Goal: Find specific page/section: Find specific page/section

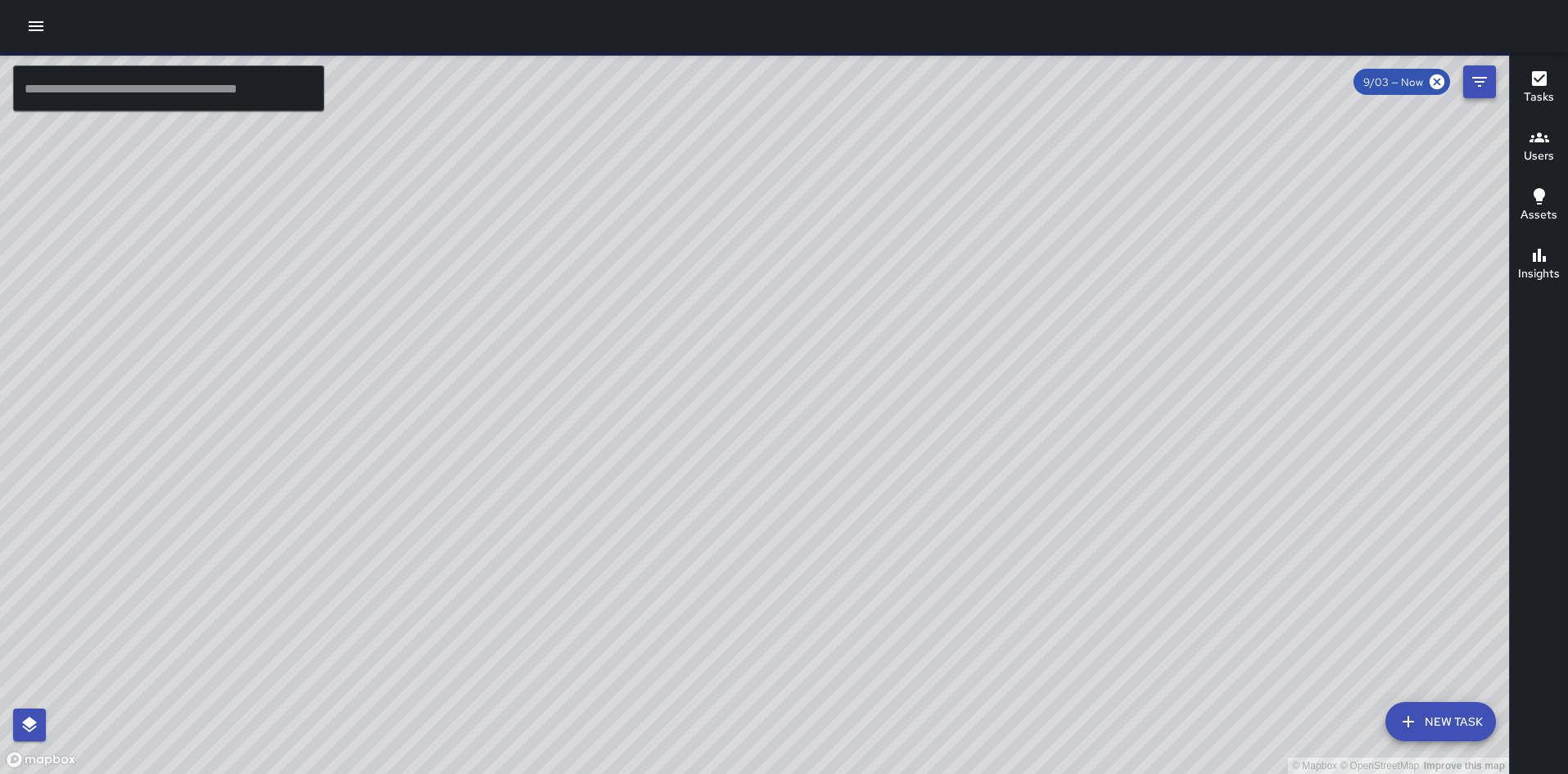
click at [1478, 79] on icon "Filters" at bounding box center [1479, 82] width 19 height 19
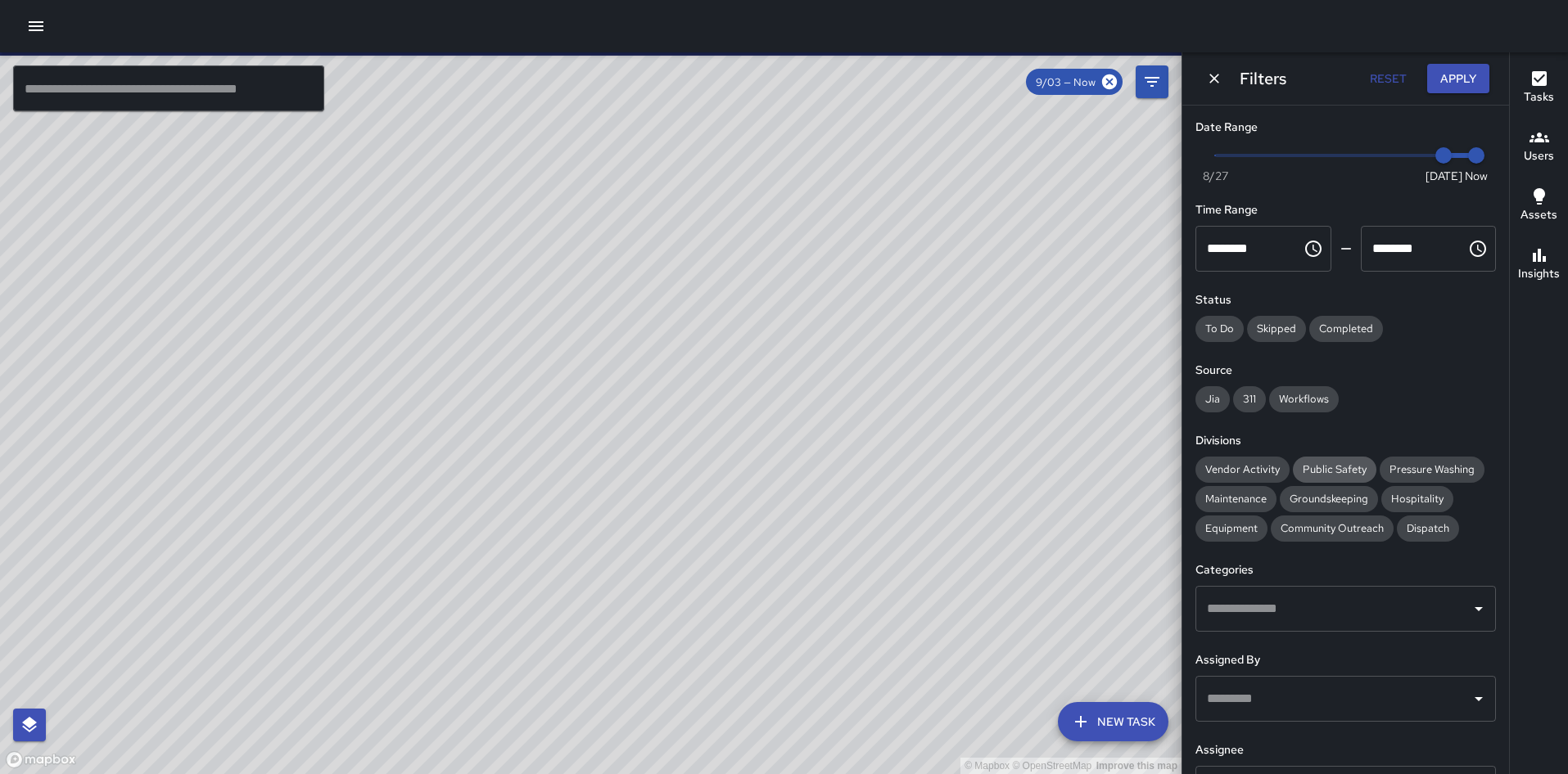
click at [1317, 468] on span "Public Safety" at bounding box center [1335, 469] width 84 height 13
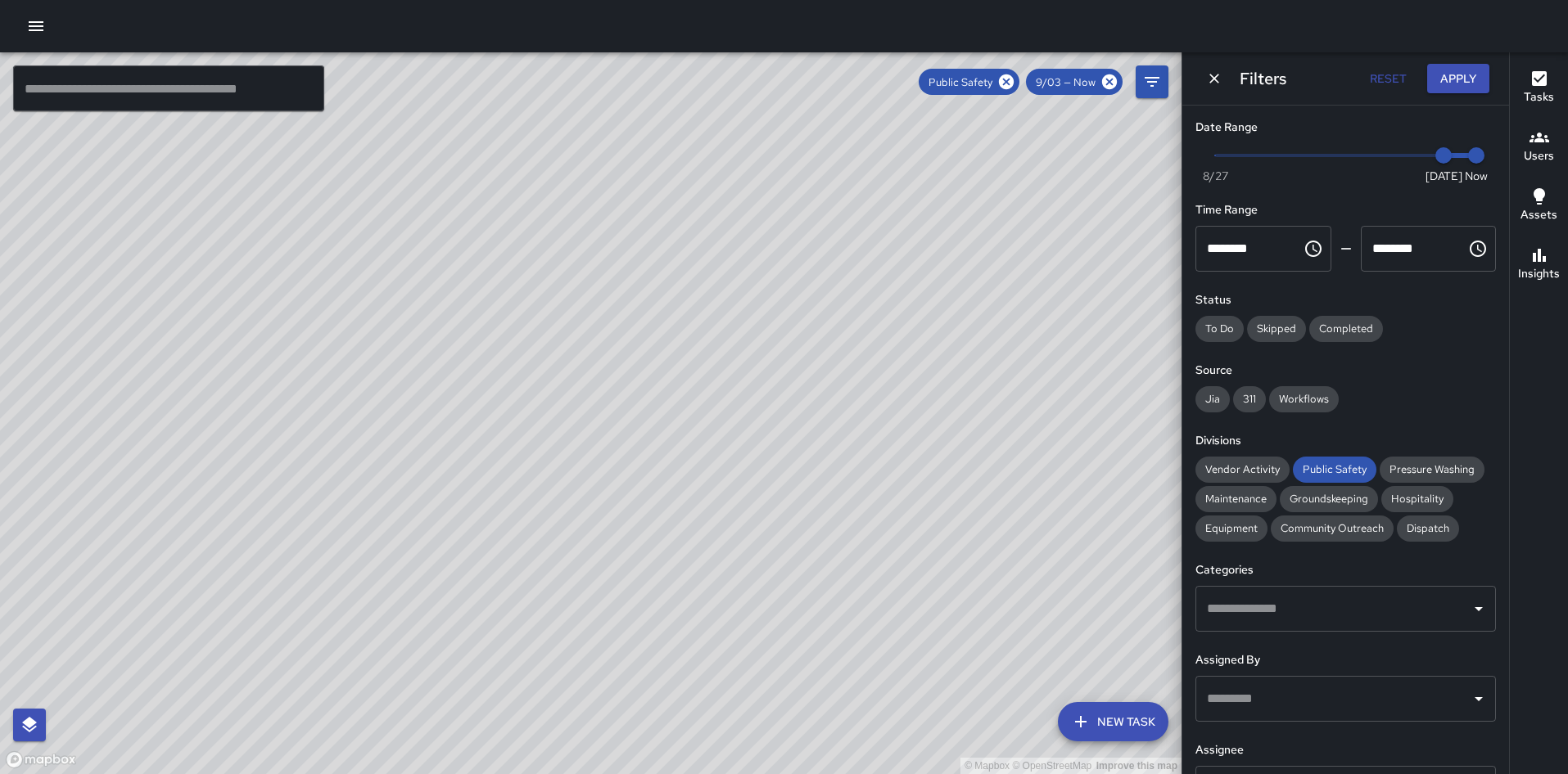
click at [537, 491] on div "© Mapbox © OpenStreetMap Improve this map S1 Sierra 1 1450 Broadway Completed o…" at bounding box center [590, 413] width 1181 height 722
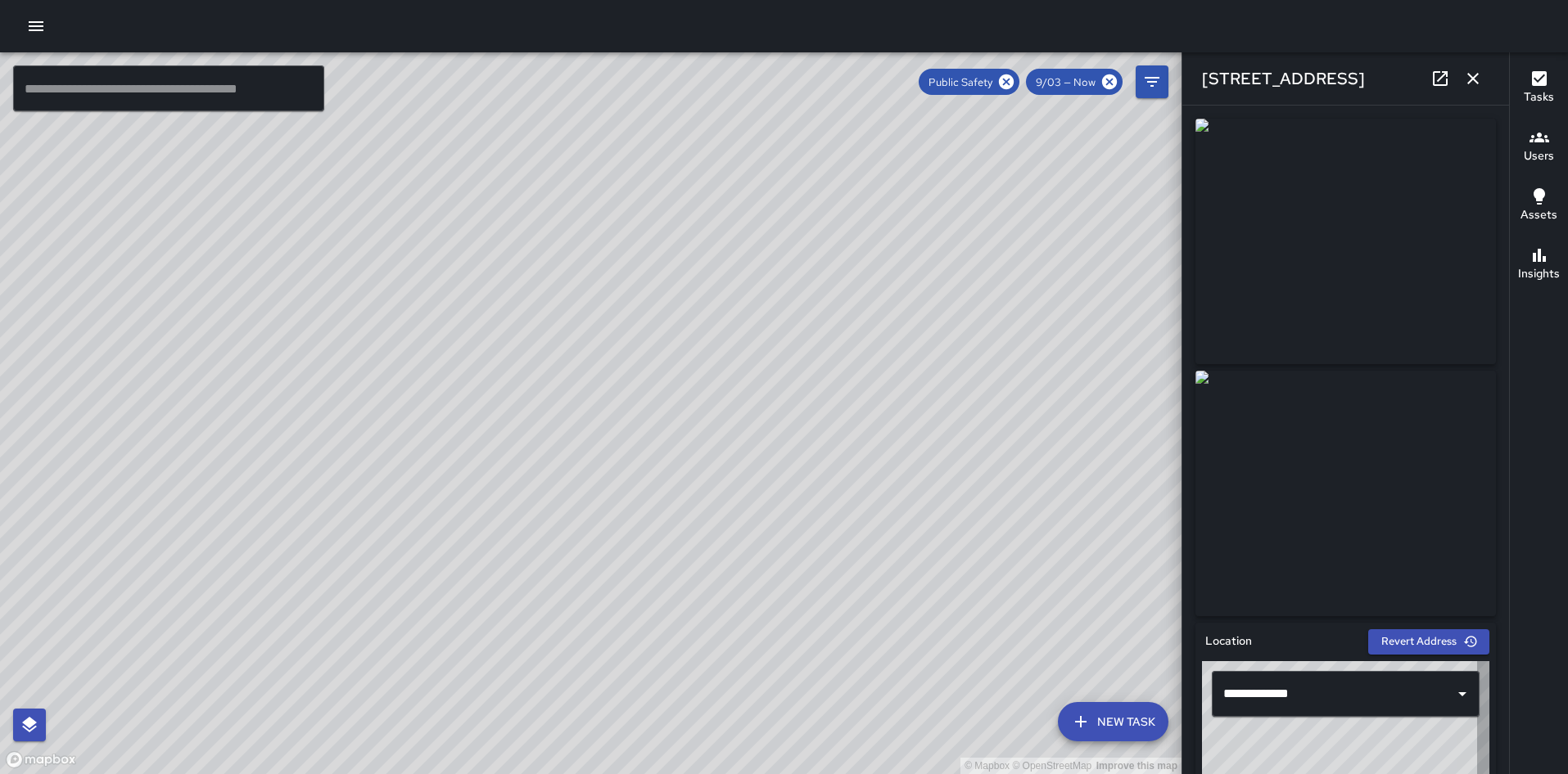
type input "**********"
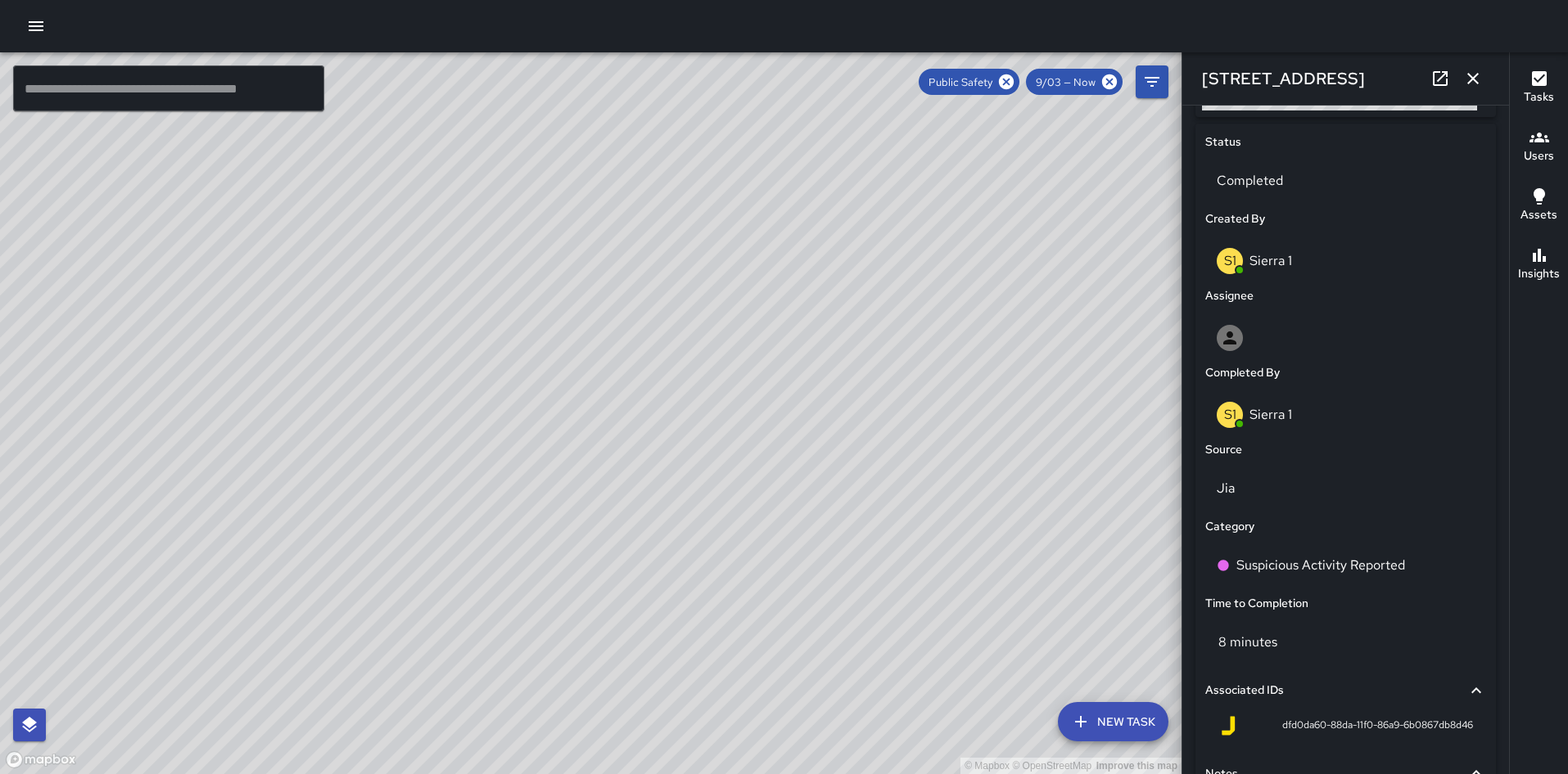
scroll to position [919, 0]
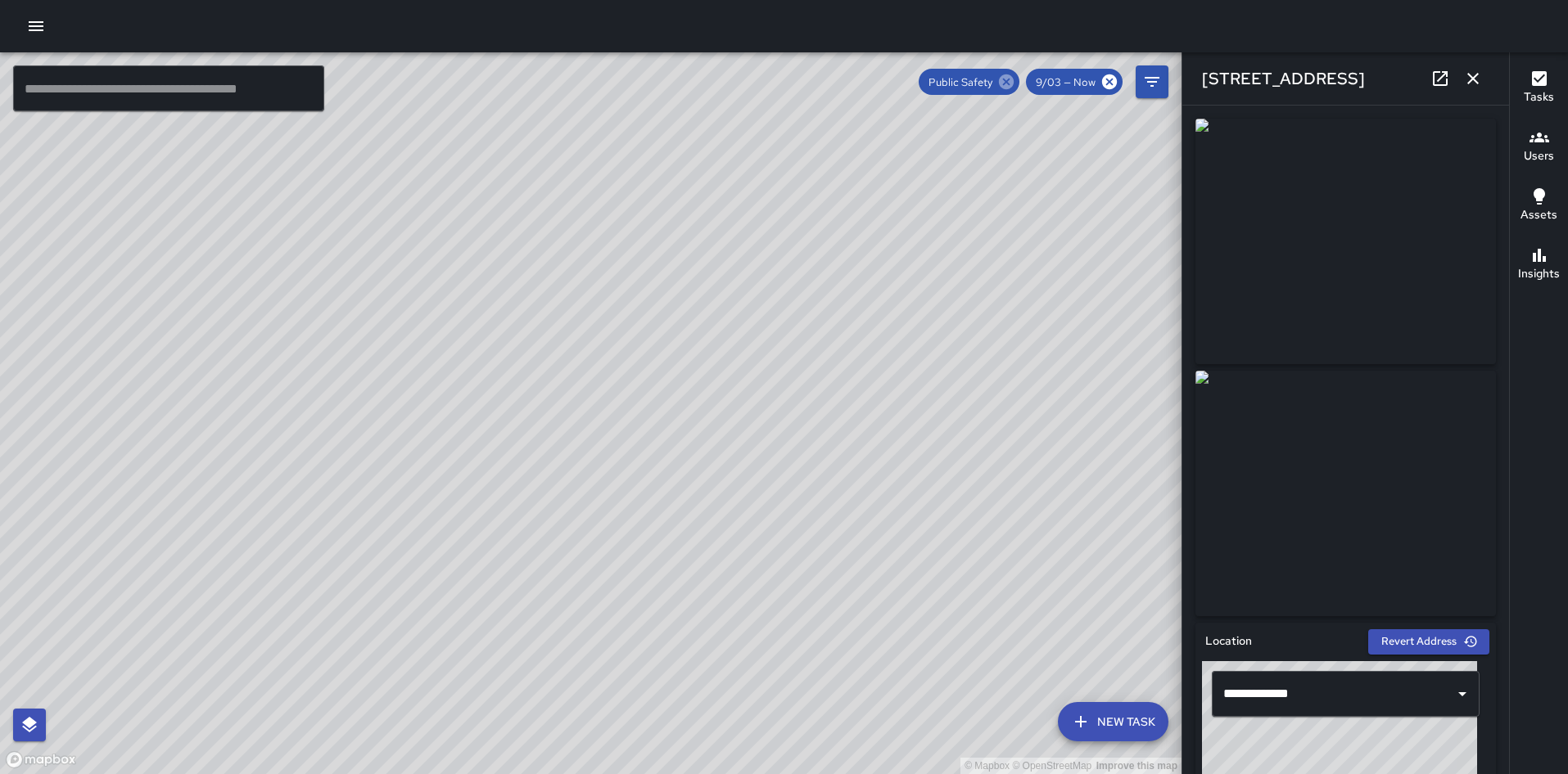
click at [1004, 74] on icon at bounding box center [1006, 82] width 18 height 18
drag, startPoint x: 474, startPoint y: 410, endPoint x: 506, endPoint y: 310, distance: 105.0
click at [506, 310] on div "© Mapbox © OpenStreetMap Improve this map" at bounding box center [590, 413] width 1181 height 722
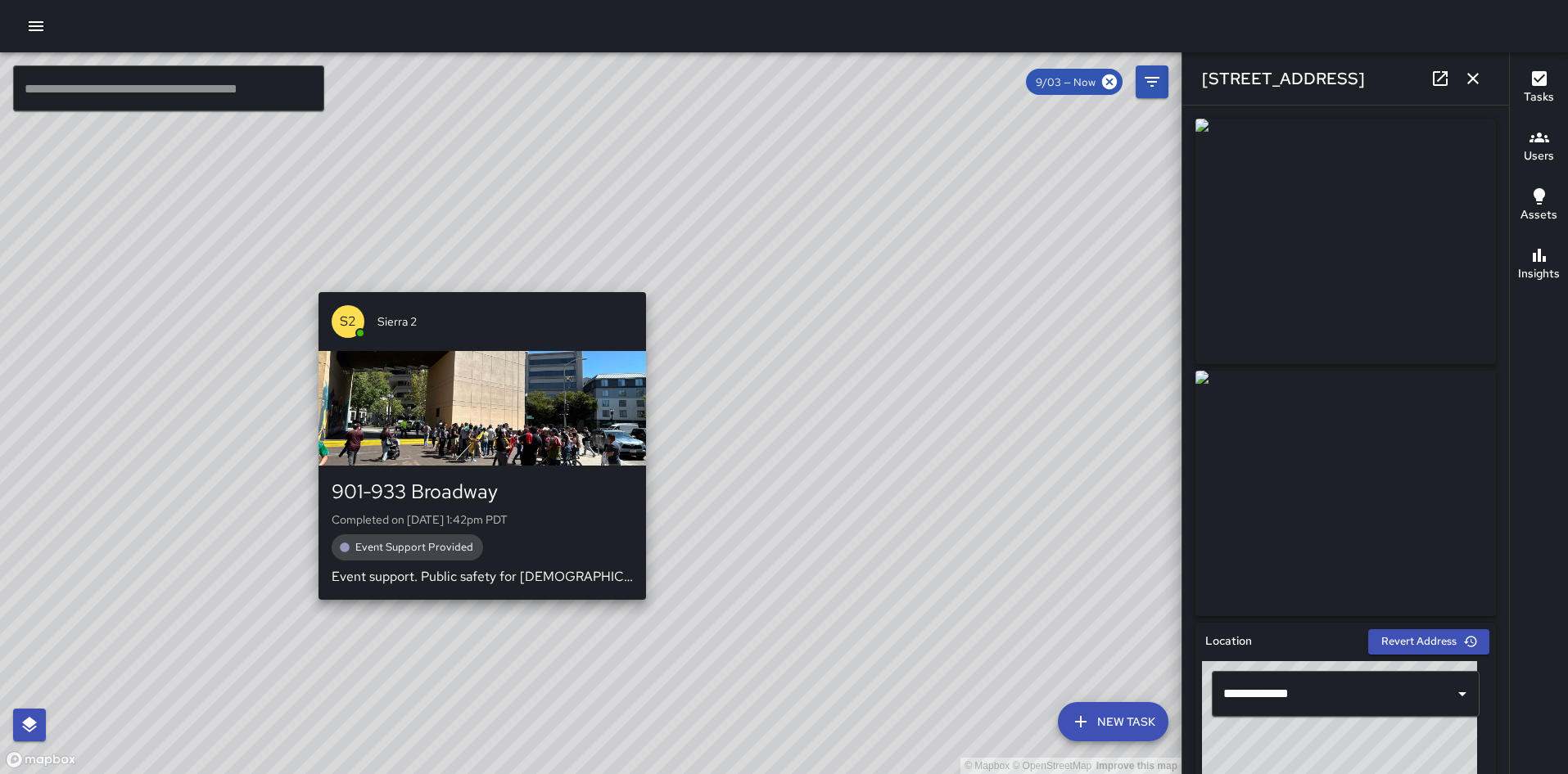
click at [475, 611] on div "© Mapbox © OpenStreetMap Improve this map S2 Sierra 2 901-933 Broadway Complete…" at bounding box center [590, 413] width 1181 height 722
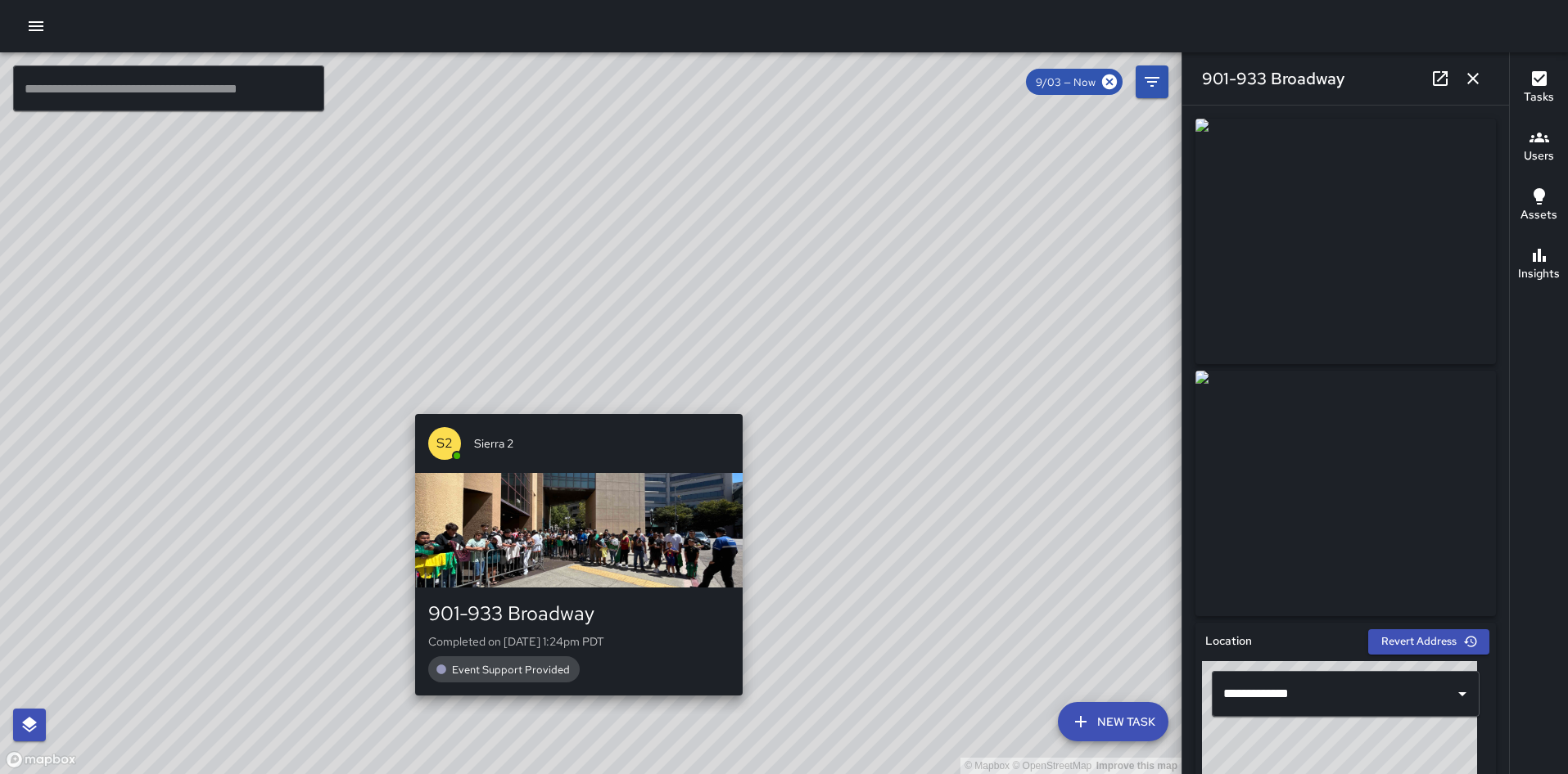
click at [572, 407] on div "© Mapbox © OpenStreetMap Improve this map S2 Sierra 2 901-933 Broadway Complete…" at bounding box center [590, 413] width 1181 height 722
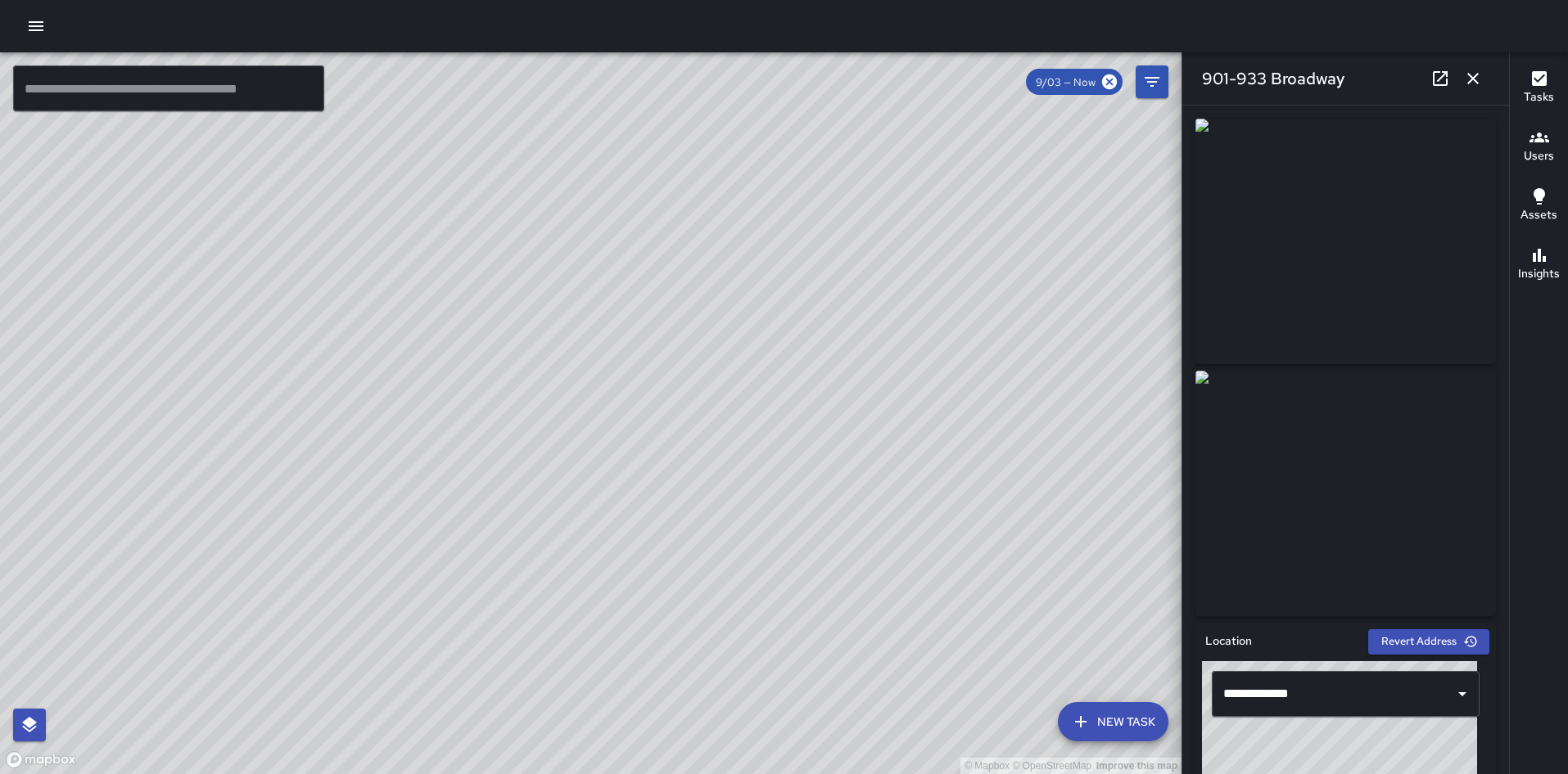
click at [1425, 91] on div "901-933 Broadway" at bounding box center [1345, 78] width 327 height 52
click at [1435, 81] on icon at bounding box center [1440, 78] width 14 height 14
drag, startPoint x: 723, startPoint y: 251, endPoint x: 600, endPoint y: 443, distance: 228.0
click at [600, 443] on div "© Mapbox © OpenStreetMap Improve this map" at bounding box center [590, 413] width 1181 height 722
drag, startPoint x: 757, startPoint y: 216, endPoint x: 655, endPoint y: 428, distance: 235.3
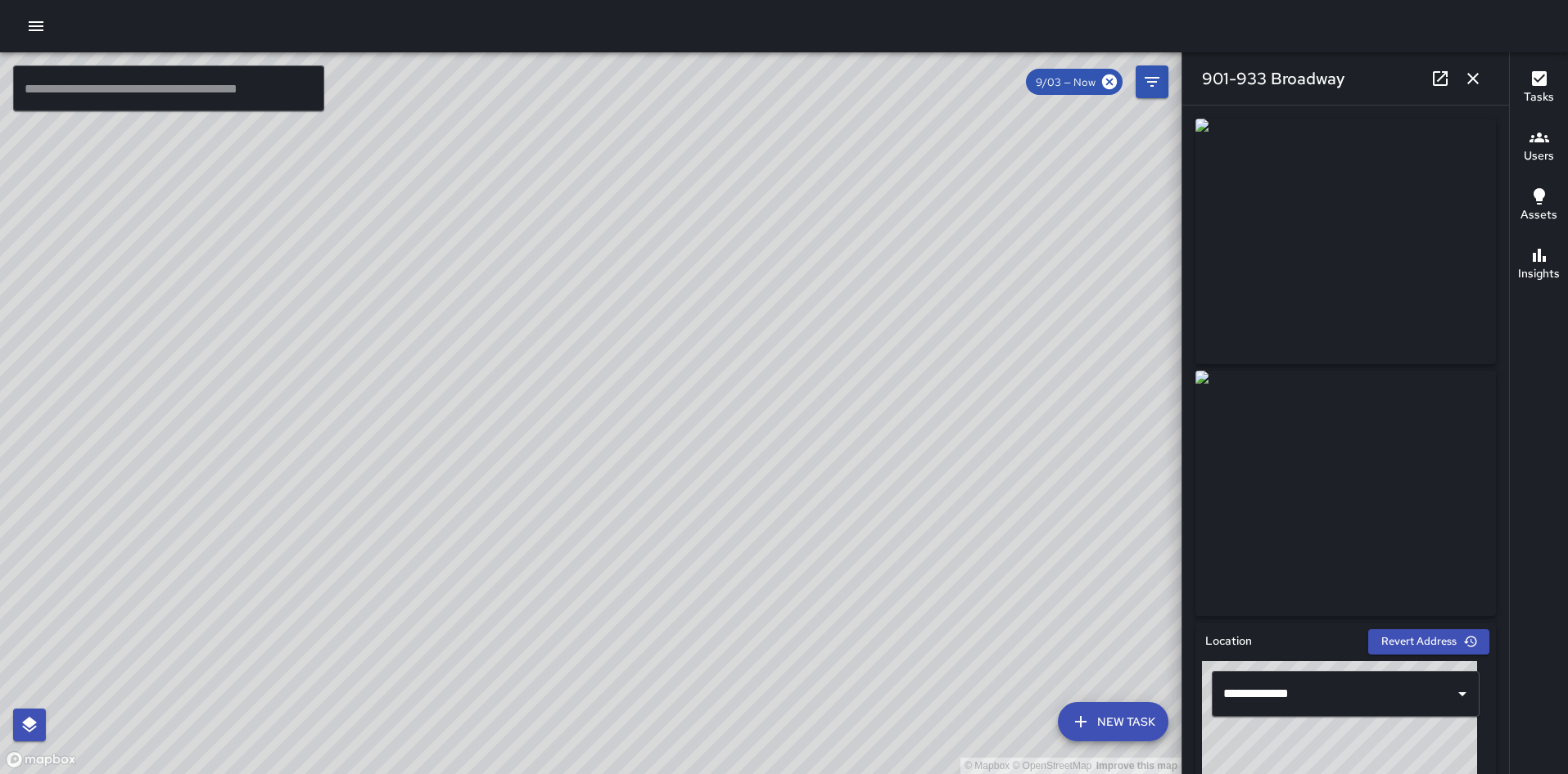
click at [655, 428] on div "© Mapbox © OpenStreetMap Improve this map" at bounding box center [590, 413] width 1181 height 722
drag, startPoint x: 757, startPoint y: 339, endPoint x: 707, endPoint y: 432, distance: 105.6
click at [707, 432] on div "© Mapbox © OpenStreetMap Improve this map" at bounding box center [590, 413] width 1181 height 722
drag, startPoint x: 816, startPoint y: 183, endPoint x: 757, endPoint y: 350, distance: 177.1
click at [757, 350] on div "© Mapbox © OpenStreetMap Improve this map" at bounding box center [590, 413] width 1181 height 722
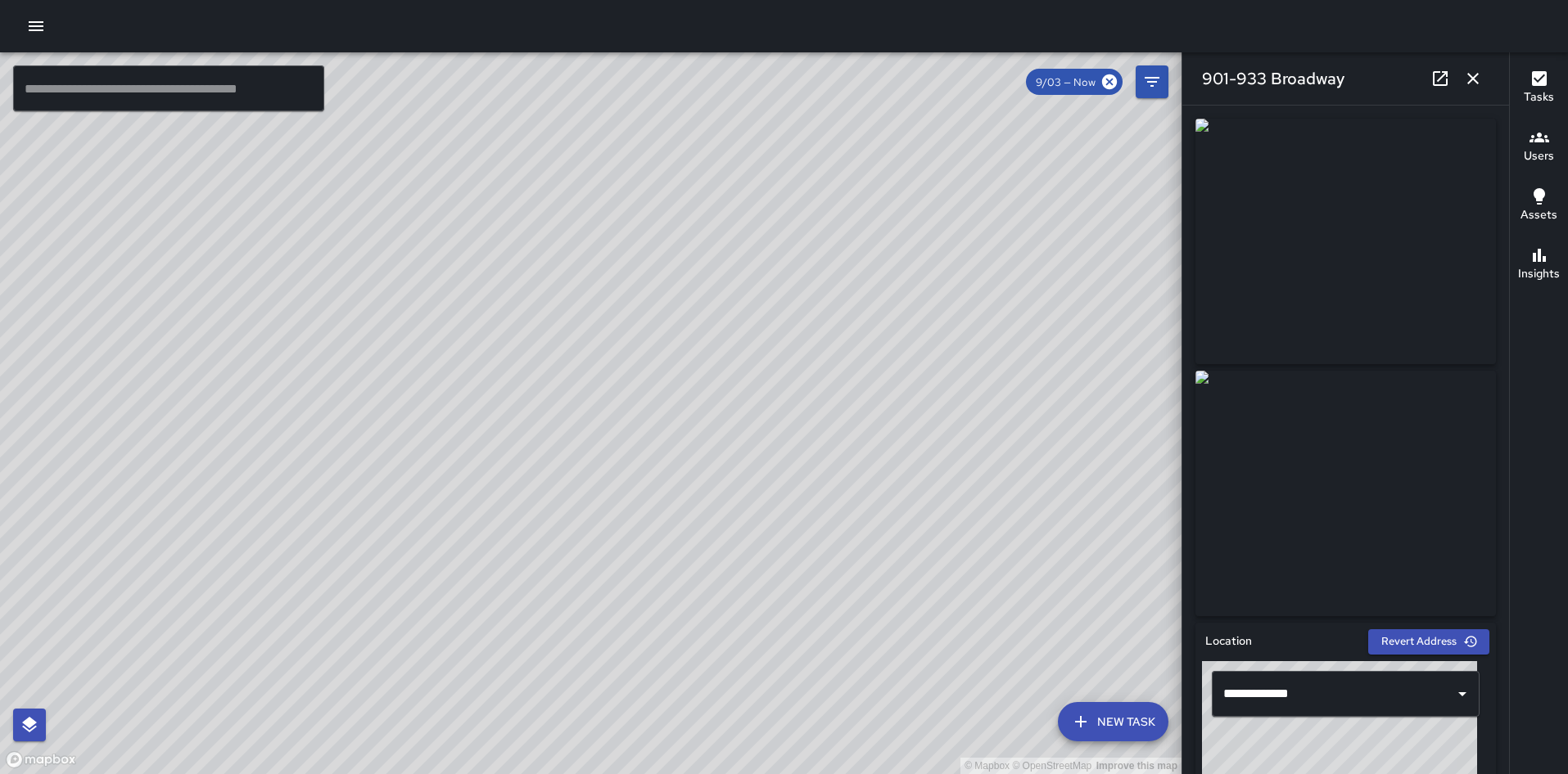
drag, startPoint x: 827, startPoint y: 230, endPoint x: 789, endPoint y: 384, distance: 158.6
click at [789, 384] on div "© Mapbox © OpenStreetMap Improve this map" at bounding box center [590, 413] width 1181 height 722
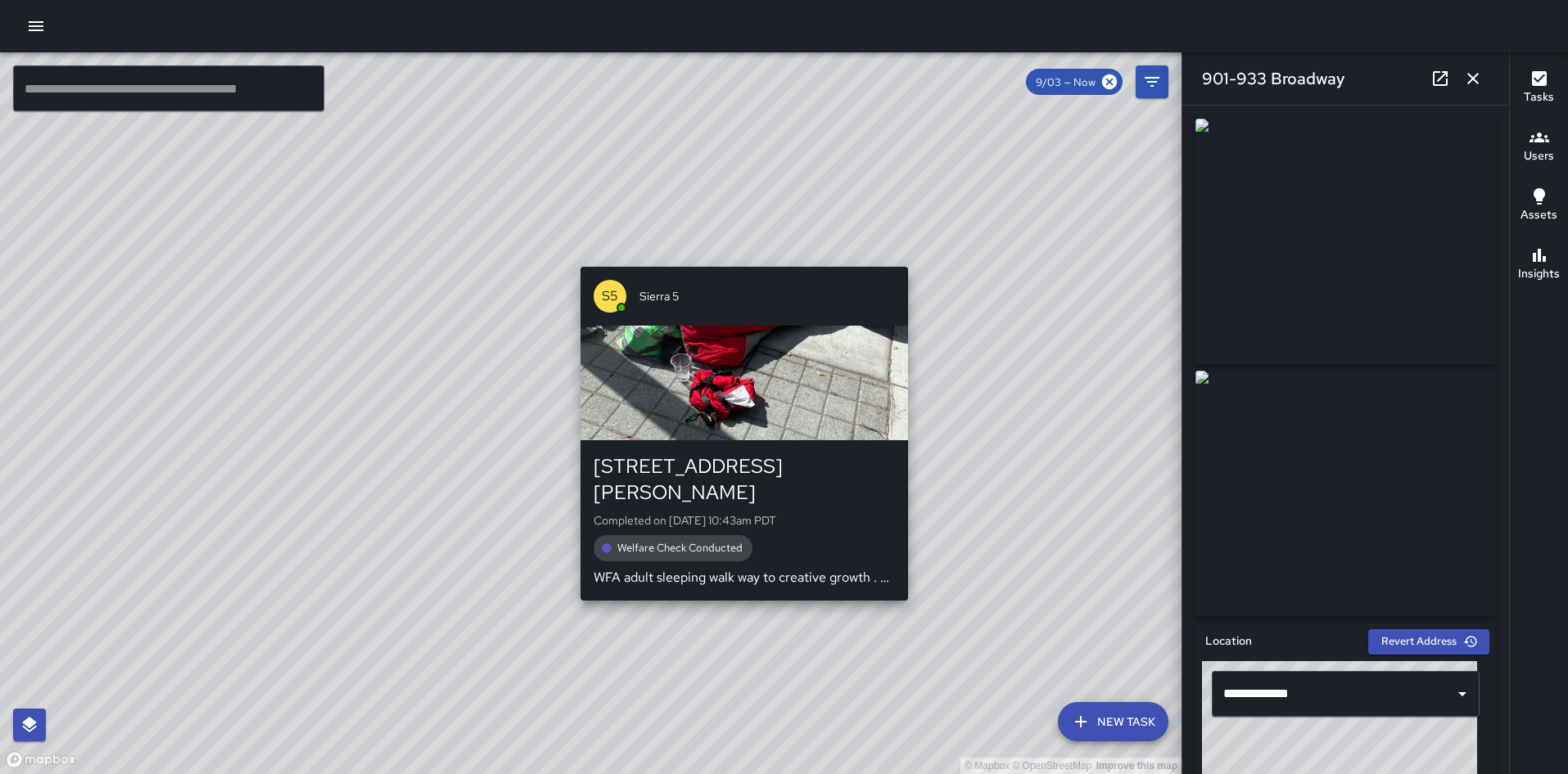
click at [731, 256] on div "© Mapbox © OpenStreetMap Improve this map S5 Sierra 5 2346 Valdez Street Comple…" at bounding box center [590, 413] width 1181 height 722
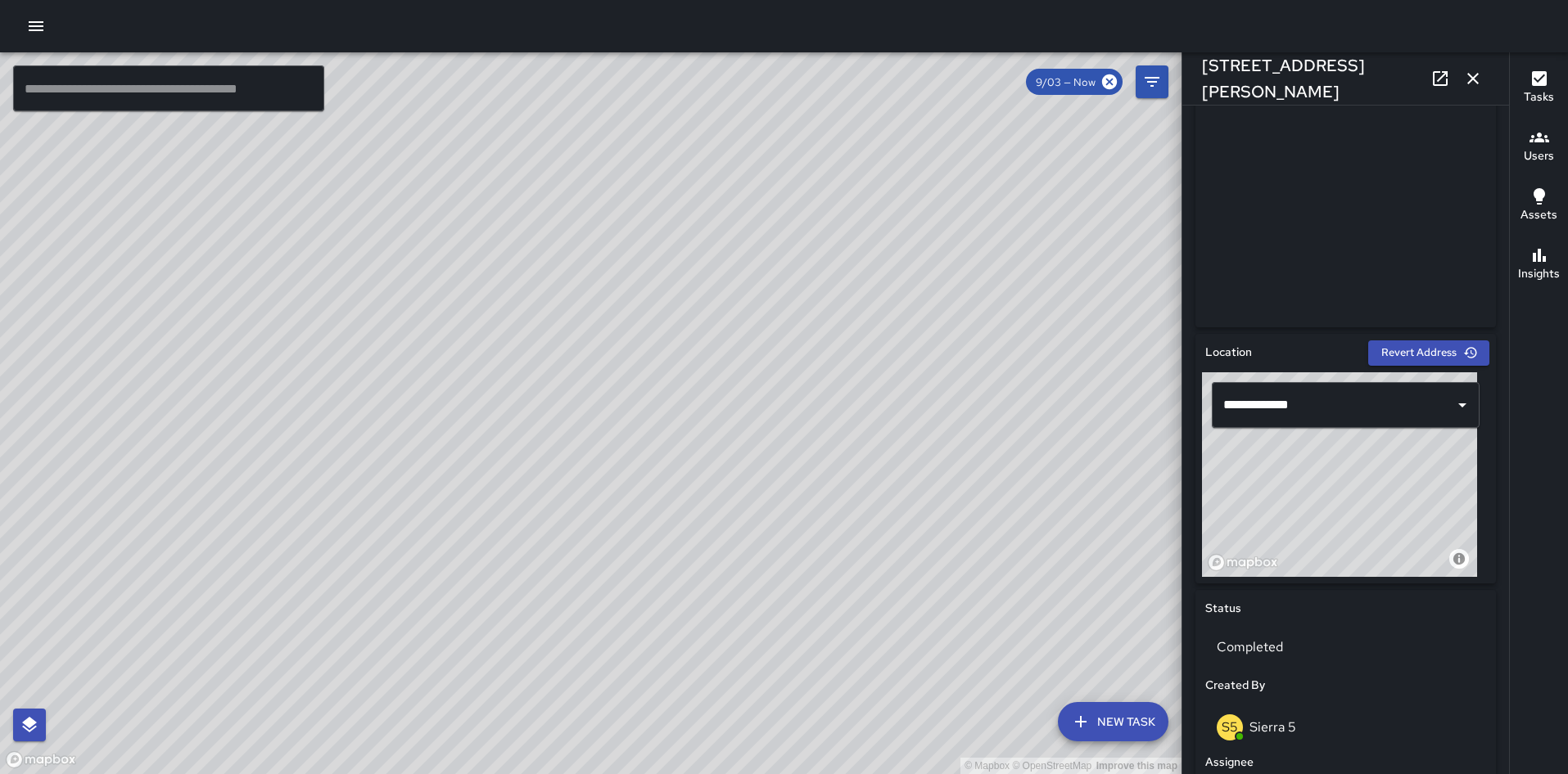
scroll to position [0, 0]
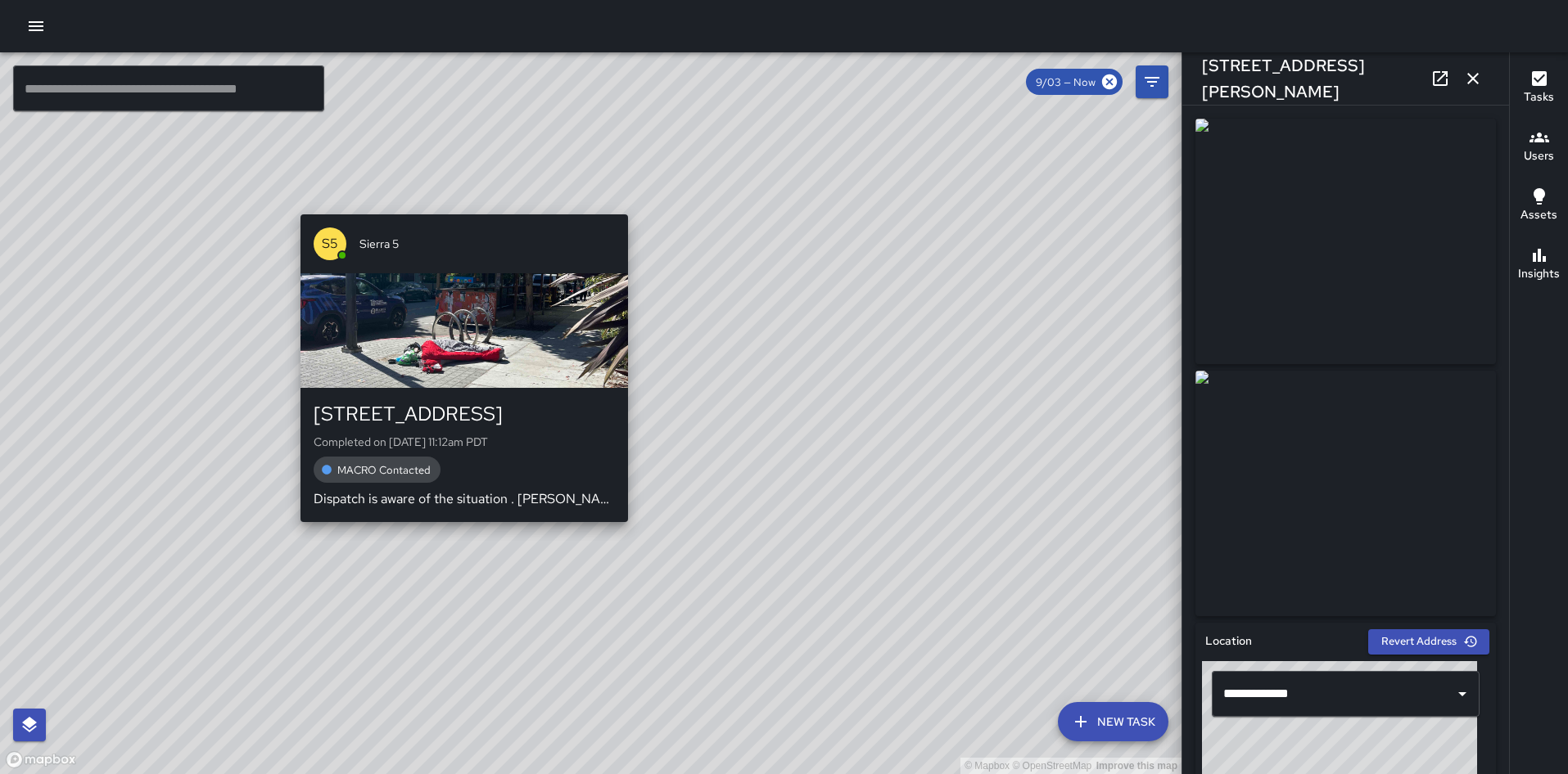
click at [444, 209] on div "S5 Sierra 5 355 24th Street Completed on 9/3/2025, 11:12am PDT MACRO Contacted …" at bounding box center [464, 368] width 340 height 321
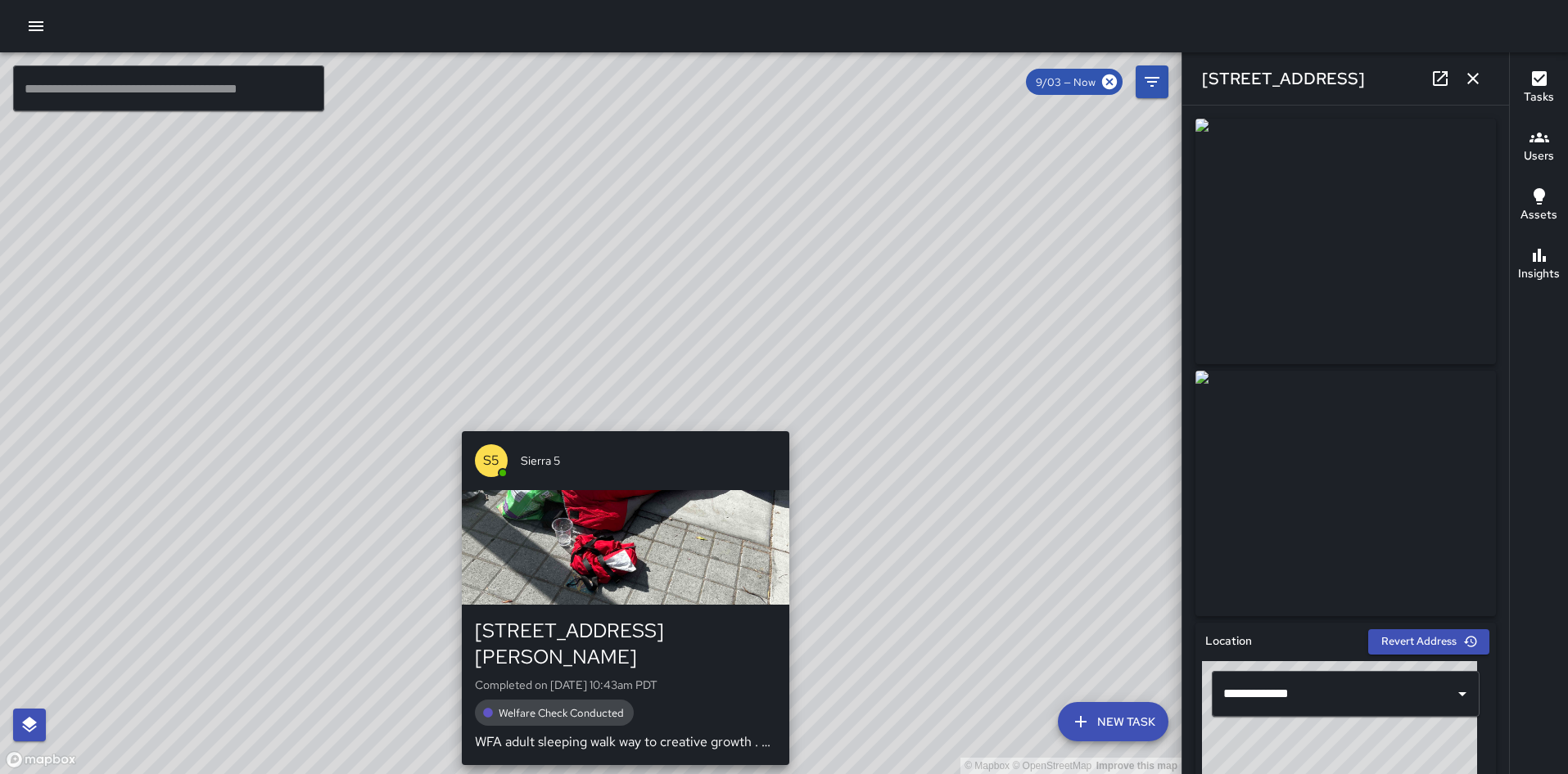
click at [614, 419] on div "© Mapbox © OpenStreetMap Improve this map S5 Sierra 5 2346 Valdez Street Comple…" at bounding box center [590, 413] width 1181 height 722
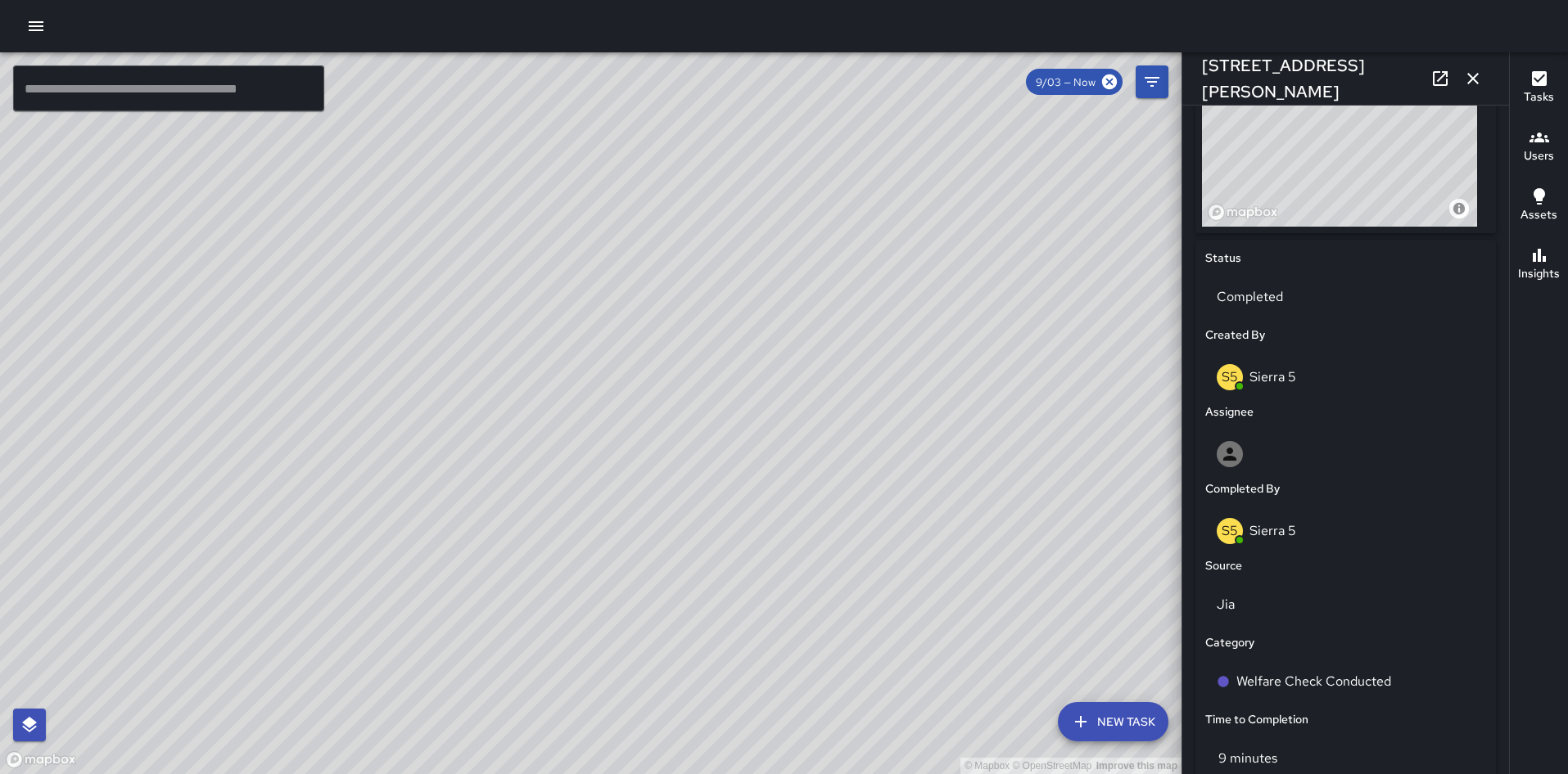
scroll to position [1001, 0]
